Goal: Transaction & Acquisition: Purchase product/service

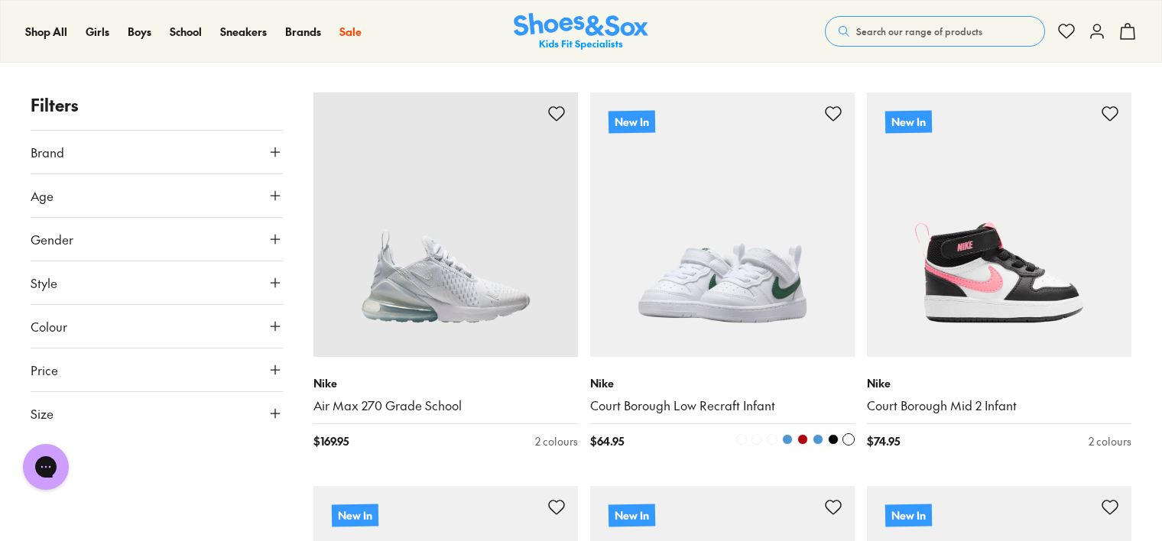
click at [688, 396] on div "Nike Court Borough Low Recraft Infant" at bounding box center [722, 394] width 265 height 39
click at [687, 403] on link "Court Borough Low Recraft Infant" at bounding box center [722, 406] width 265 height 17
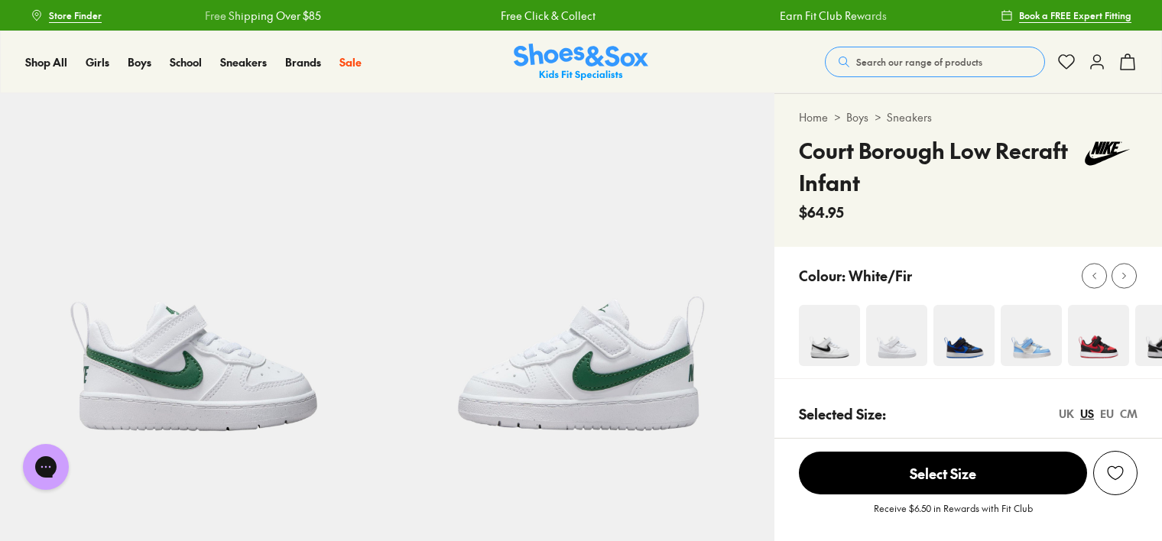
select select "*"
click at [1125, 268] on div at bounding box center [1124, 276] width 16 height 16
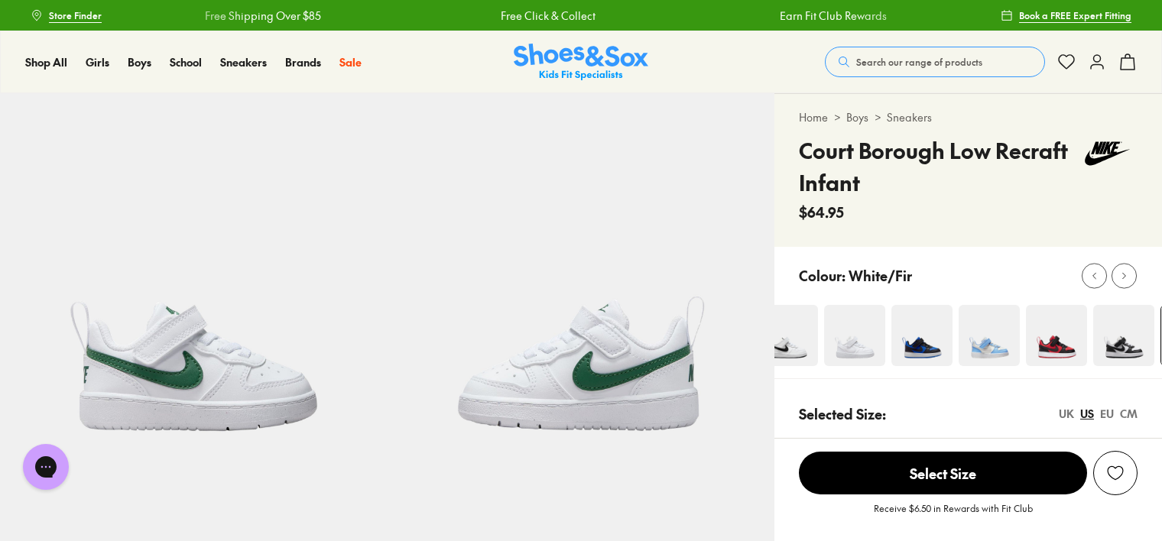
click at [995, 344] on img at bounding box center [989, 335] width 61 height 61
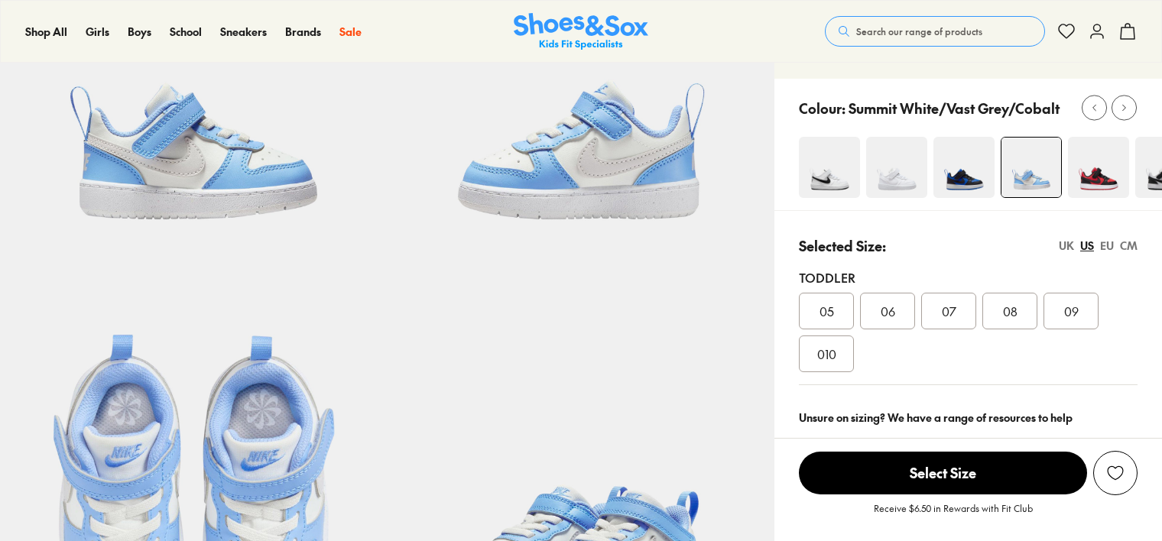
scroll to position [229, 0]
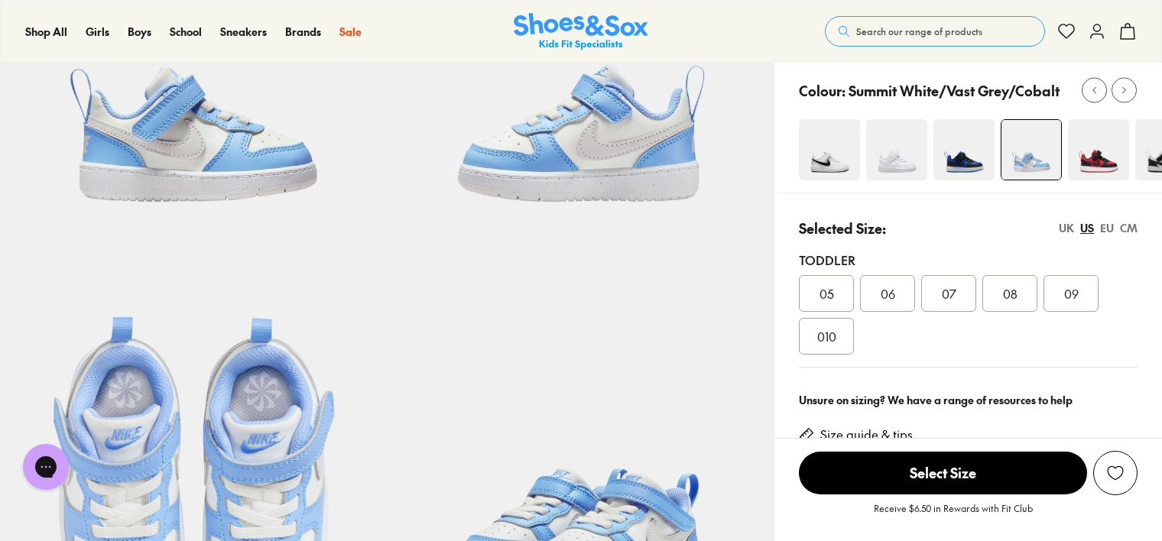
select select "*"
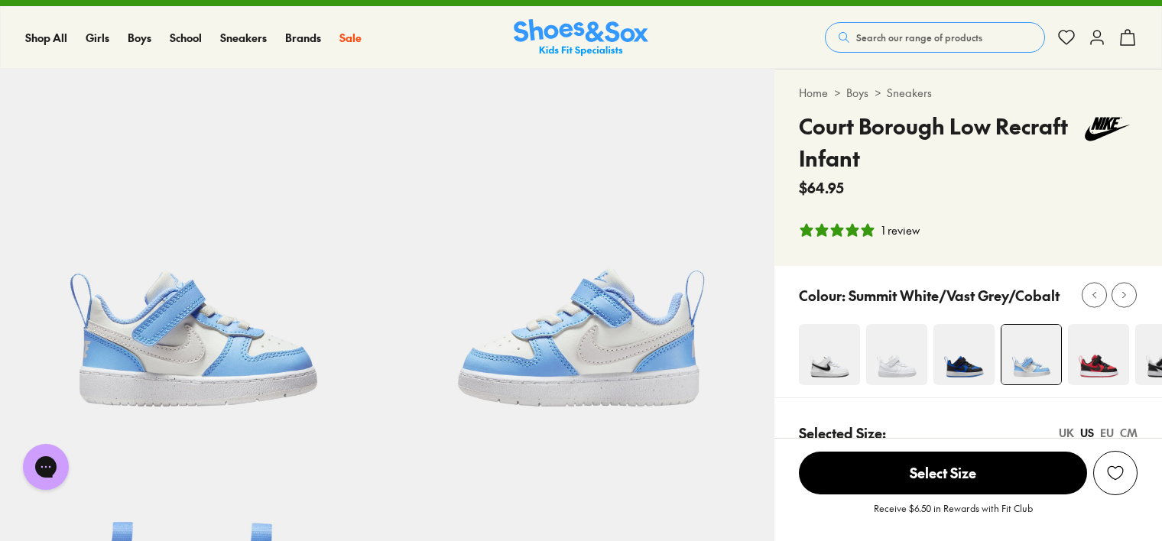
scroll to position [0, 0]
